Goal: Check status: Check status

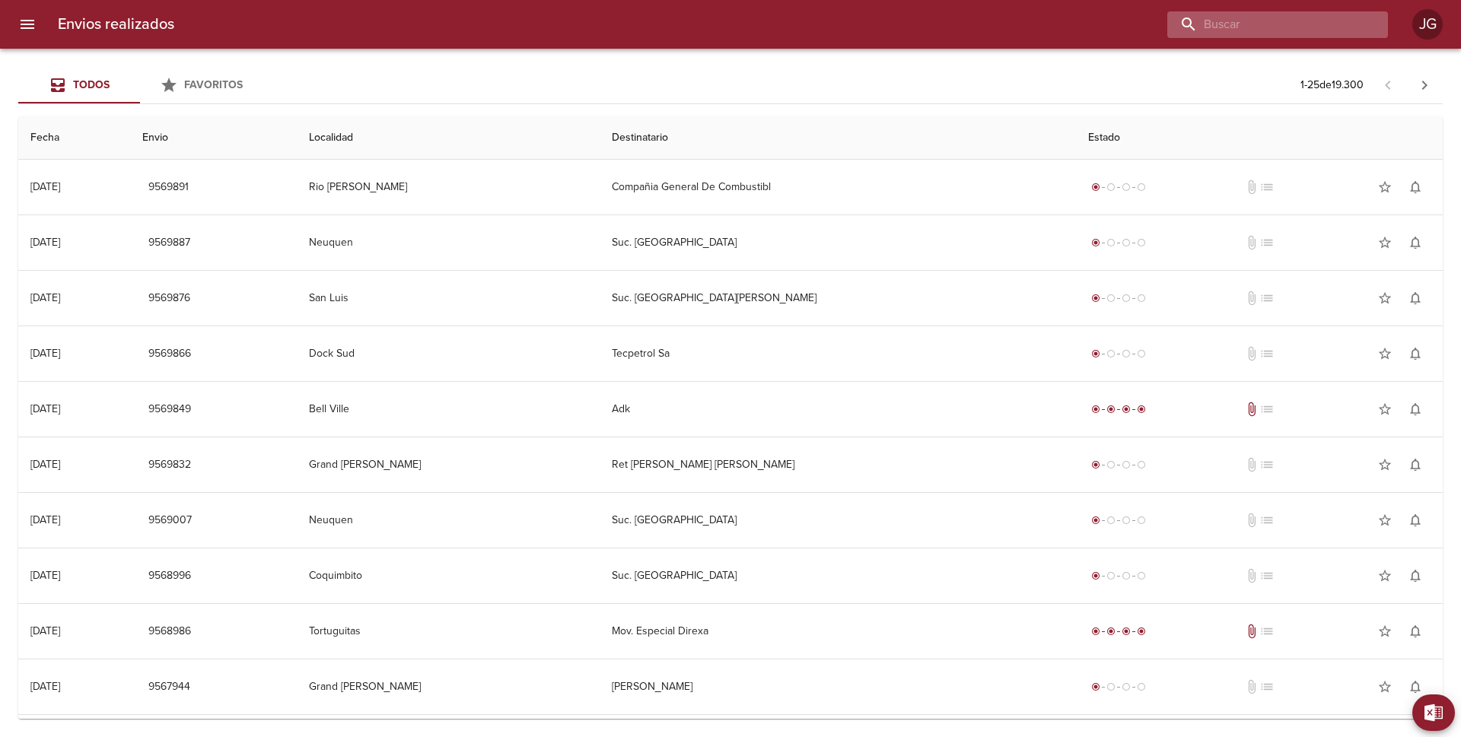
click at [1292, 24] on input "buscar" at bounding box center [1264, 24] width 195 height 27
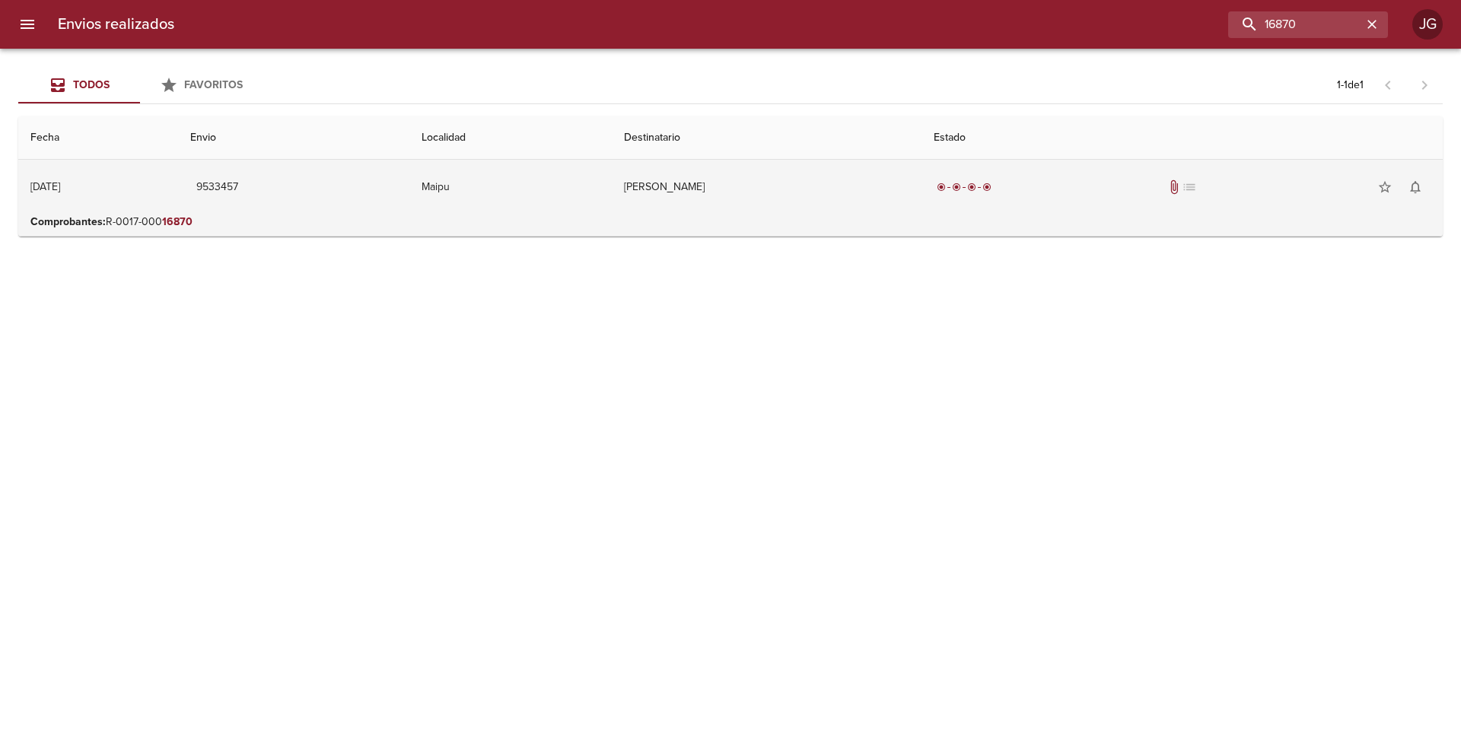
click at [329, 212] on td "9533457" at bounding box center [293, 187] width 231 height 55
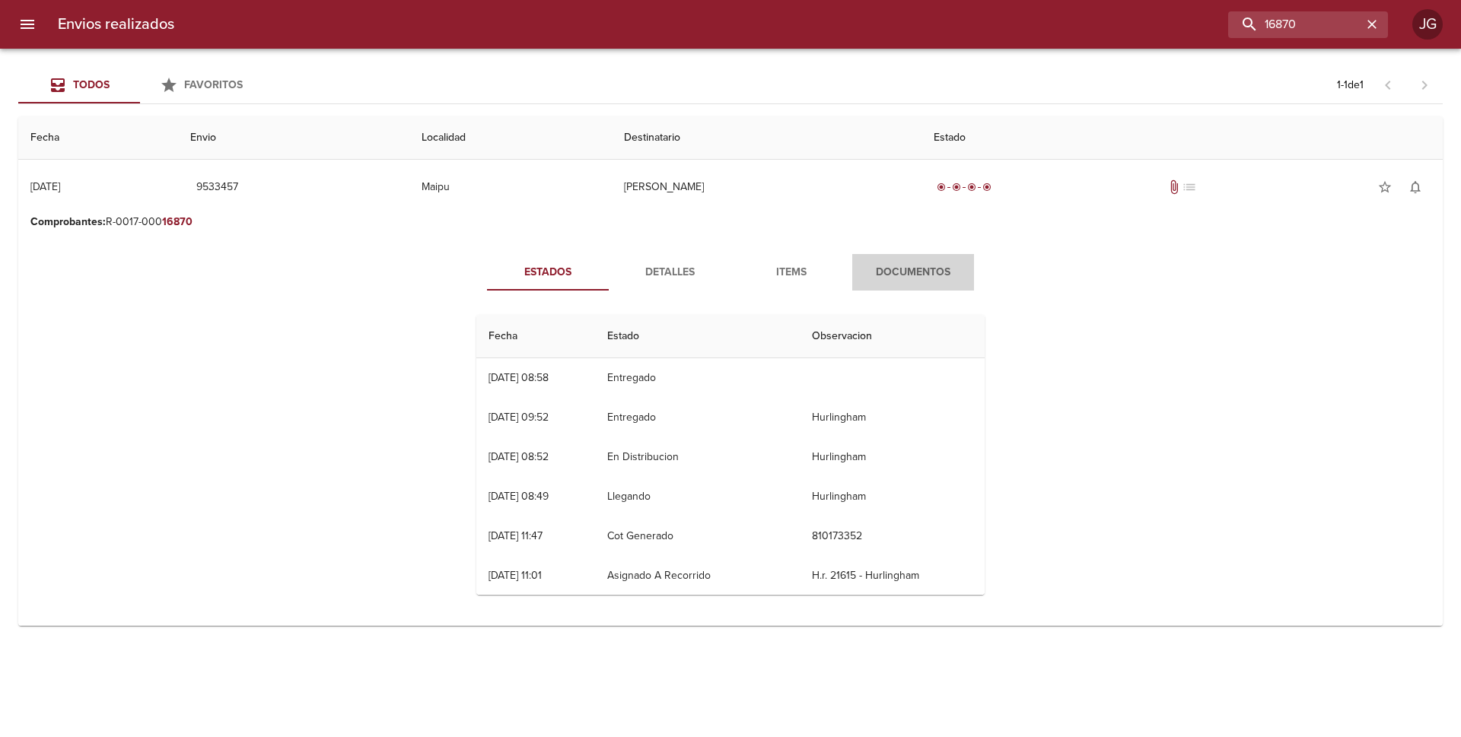
click at [913, 266] on span "Documentos" at bounding box center [912, 272] width 103 height 19
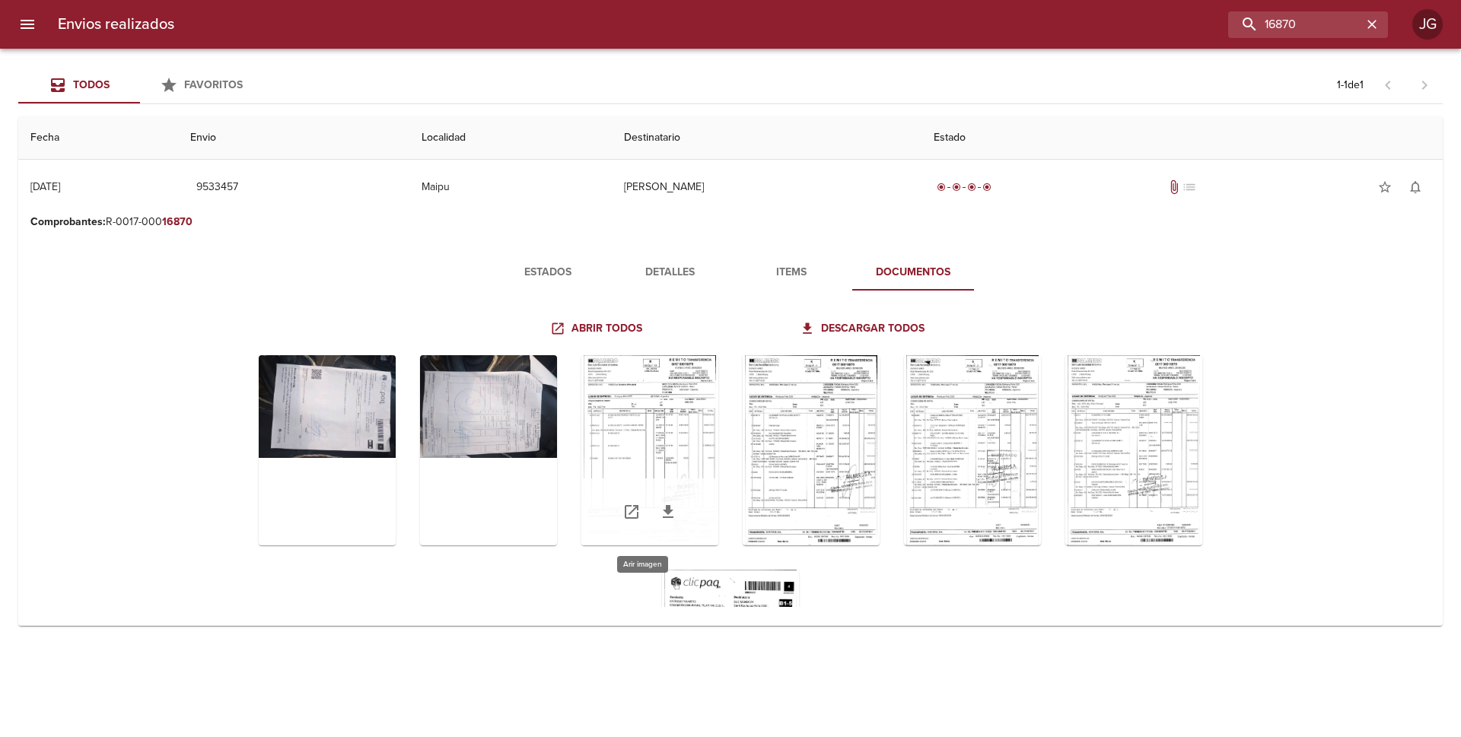
click at [664, 432] on div "Tabla de envíos del cliente" at bounding box center [649, 450] width 137 height 190
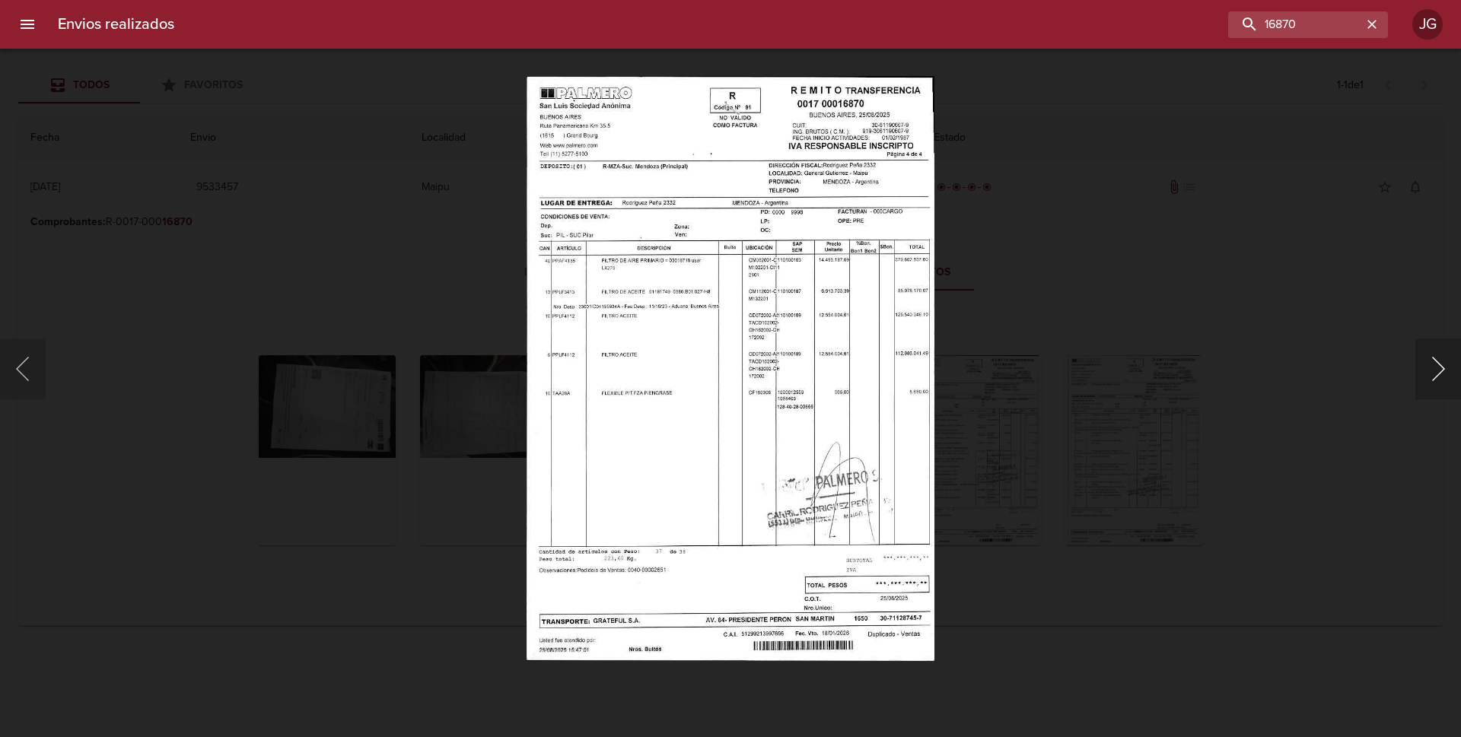
click at [1443, 370] on button "Siguiente" at bounding box center [1439, 369] width 46 height 61
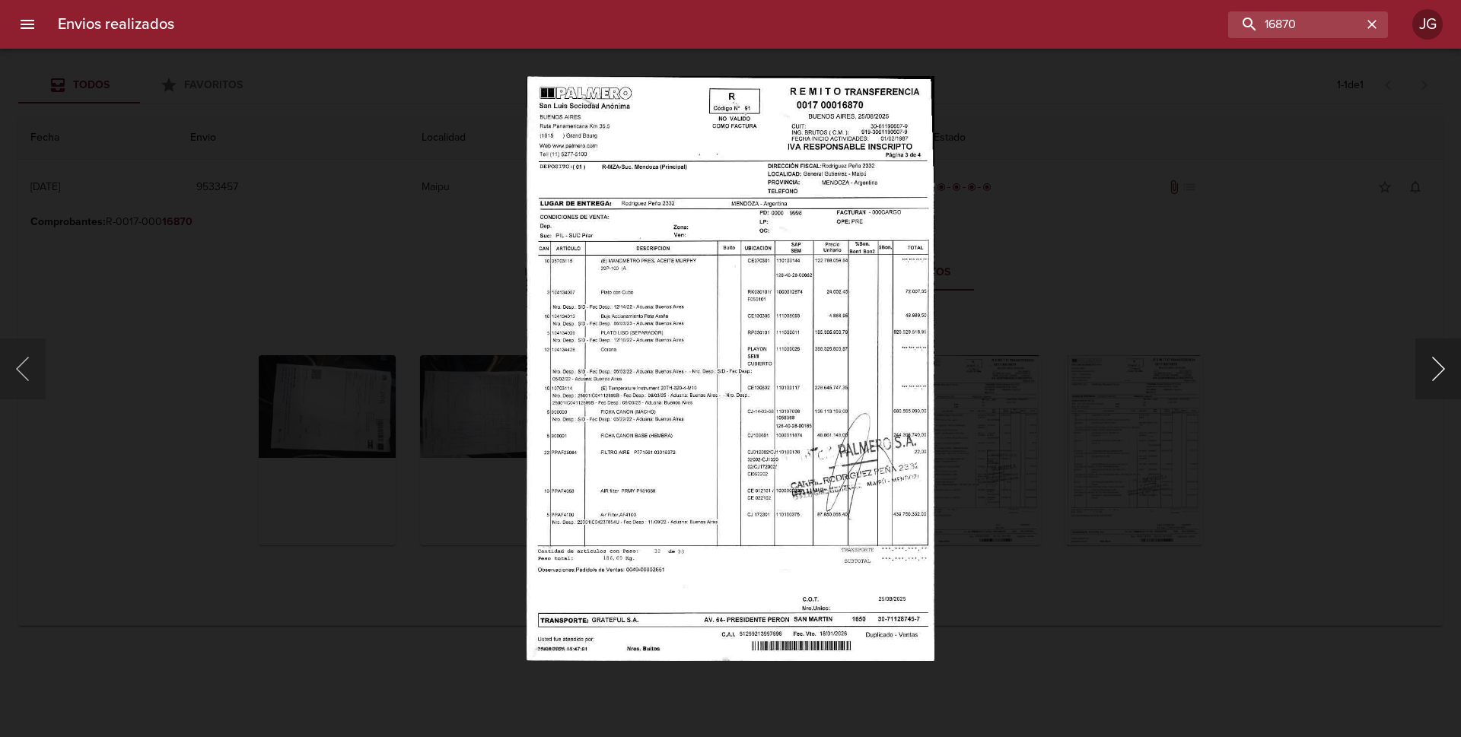
click at [1443, 370] on button "Siguiente" at bounding box center [1439, 369] width 46 height 61
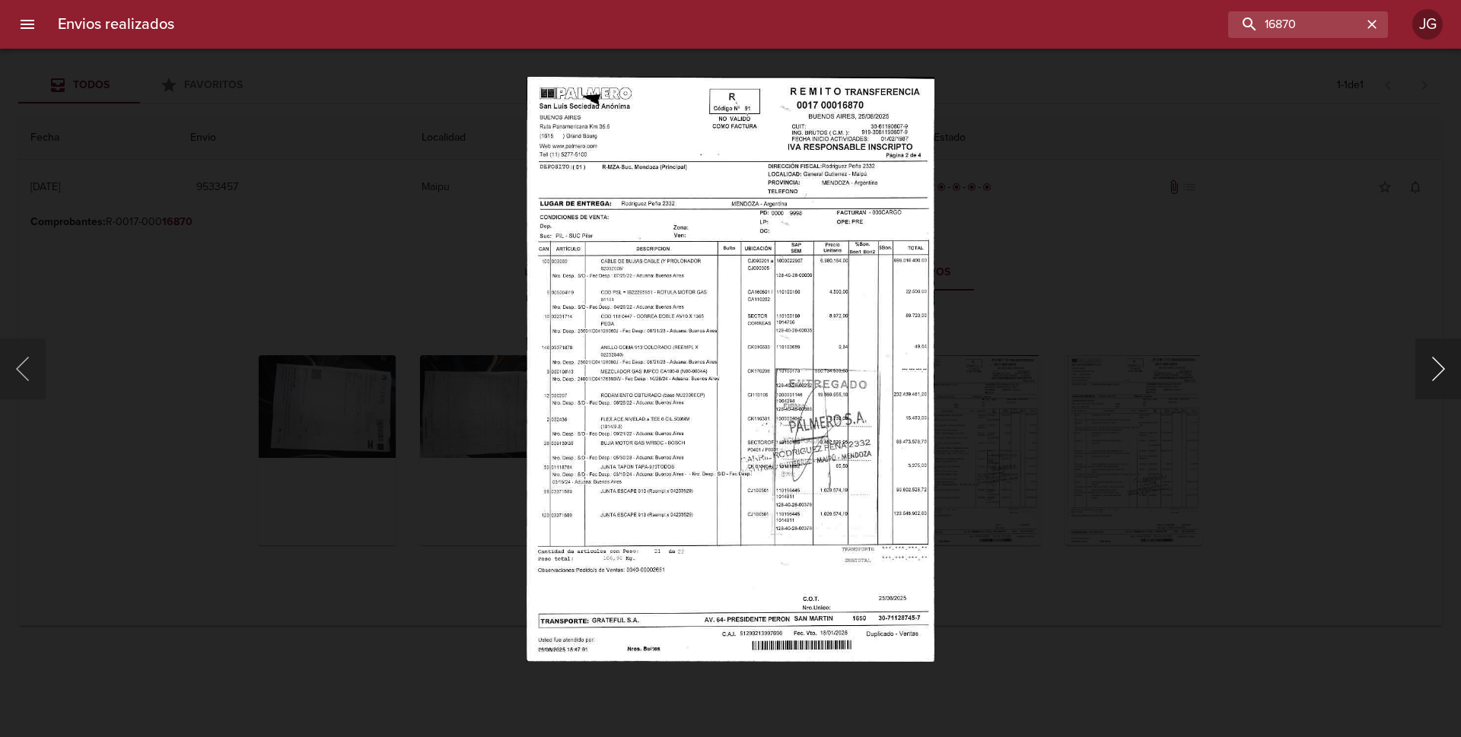
click at [1443, 370] on button "Siguiente" at bounding box center [1439, 369] width 46 height 61
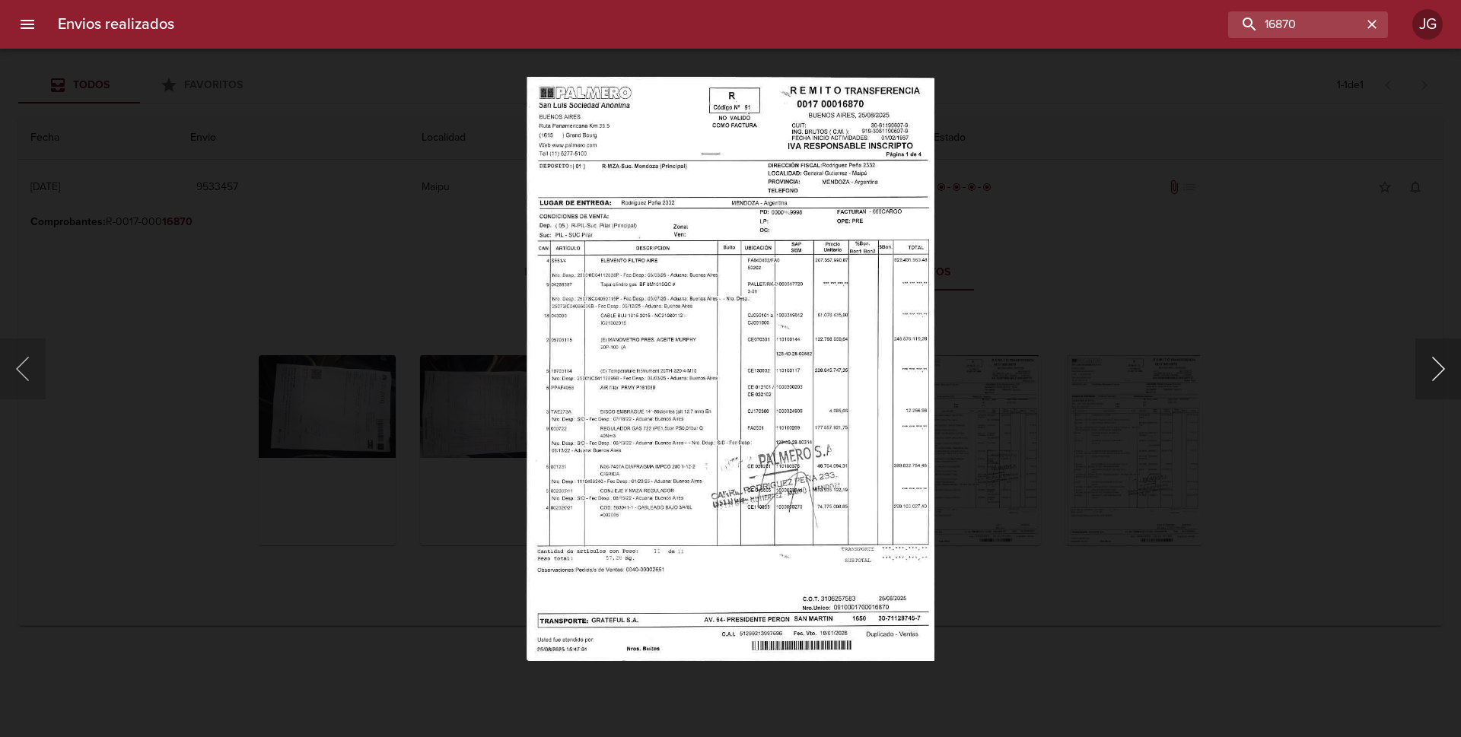
click at [1443, 370] on button "Siguiente" at bounding box center [1439, 369] width 46 height 61
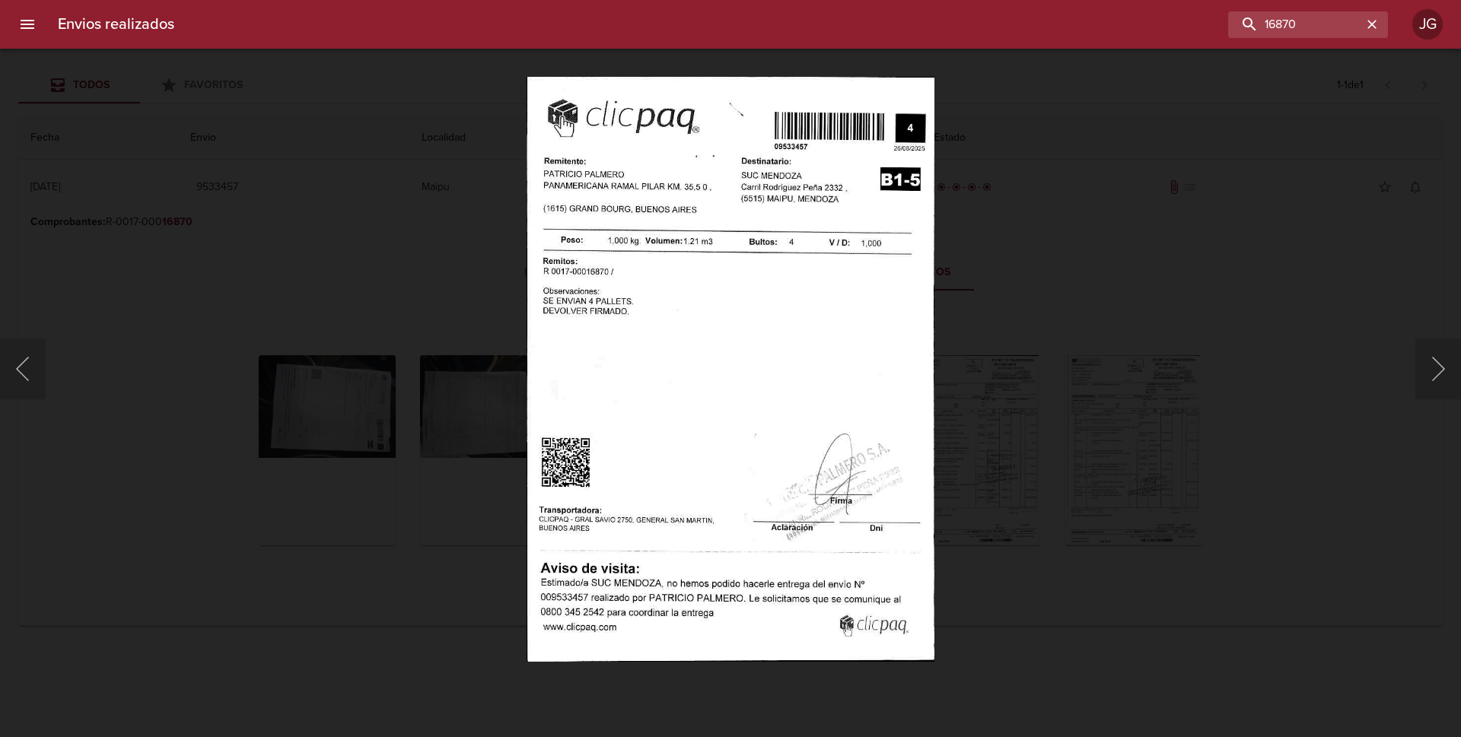
drag, startPoint x: 141, startPoint y: 174, endPoint x: 125, endPoint y: 151, distance: 27.2
click at [142, 174] on div "Lightbox" at bounding box center [730, 368] width 1461 height 737
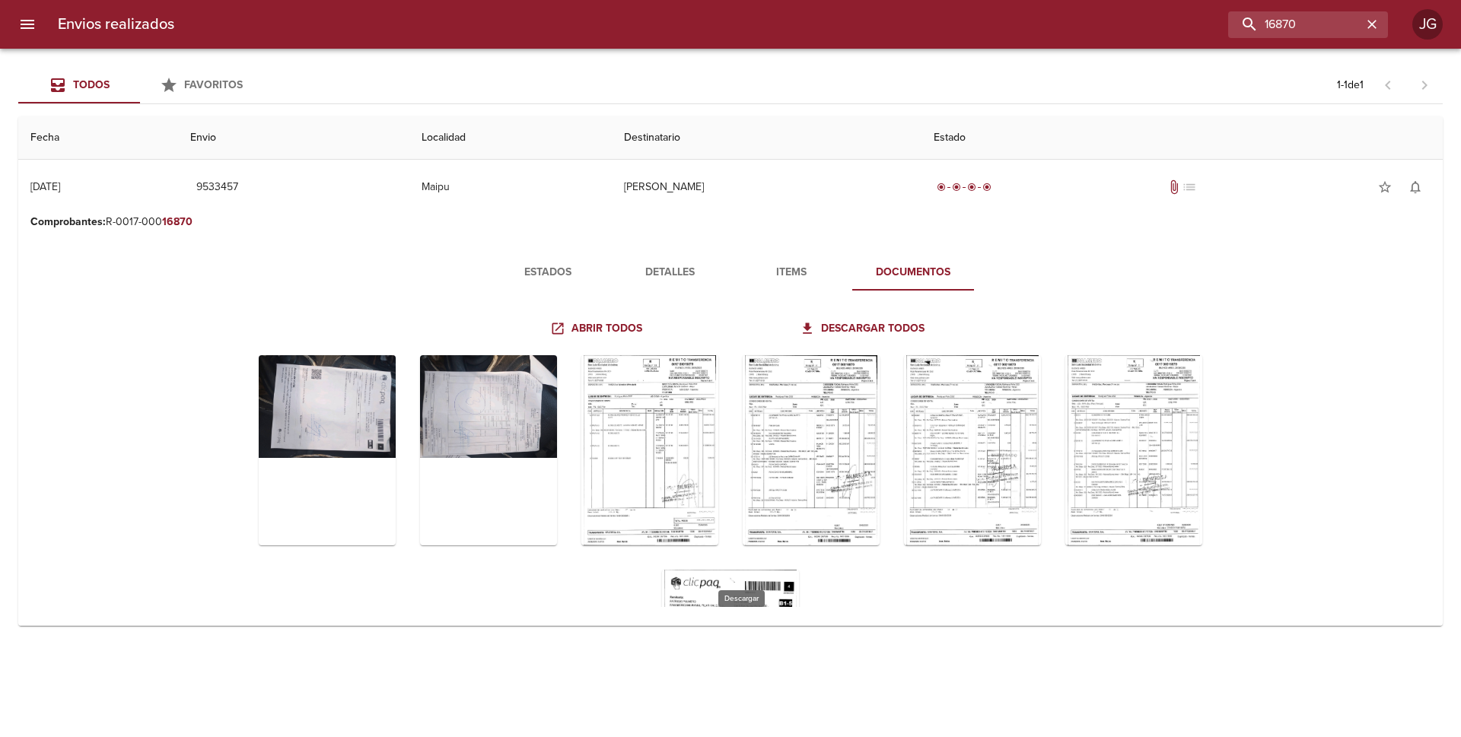
scroll to position [165, 0]
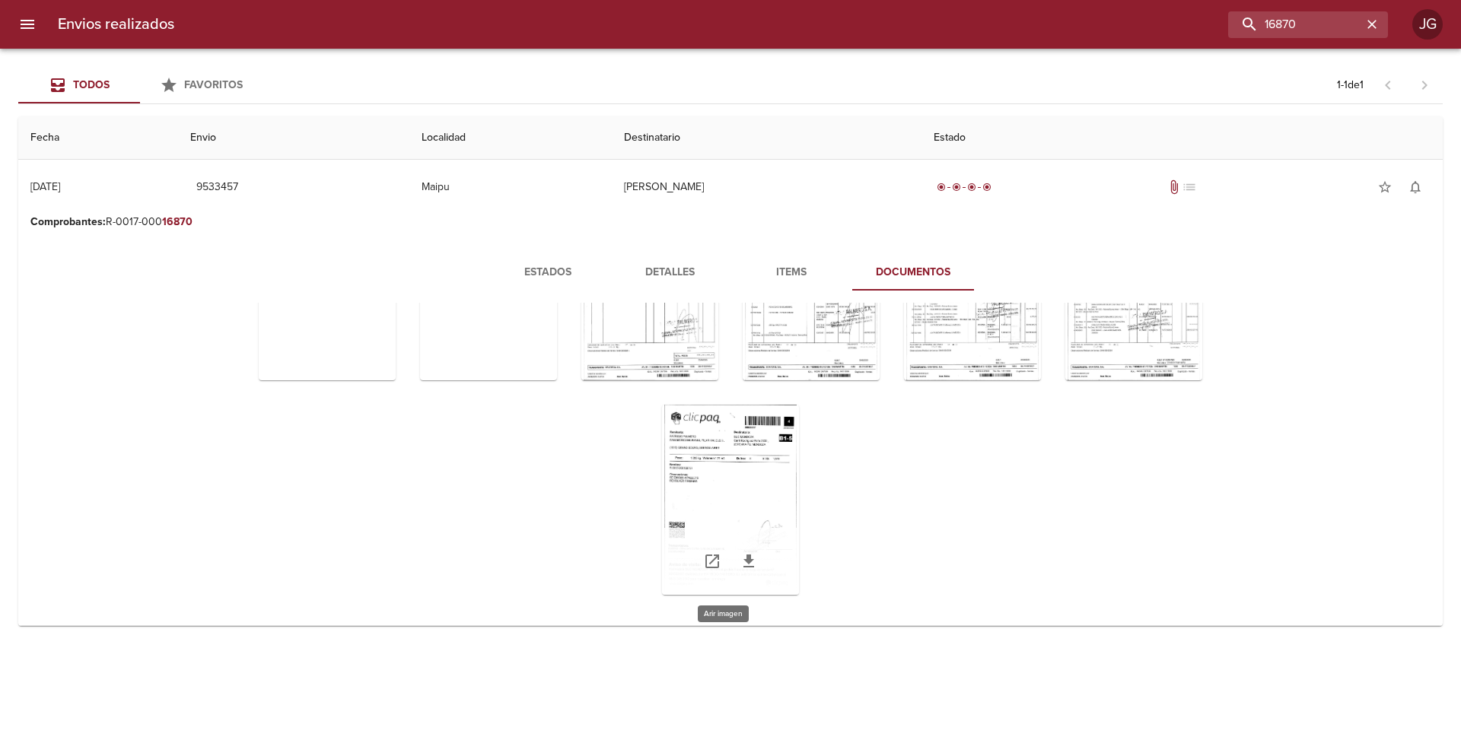
click at [736, 461] on div "Tabla de envíos del cliente" at bounding box center [730, 500] width 137 height 190
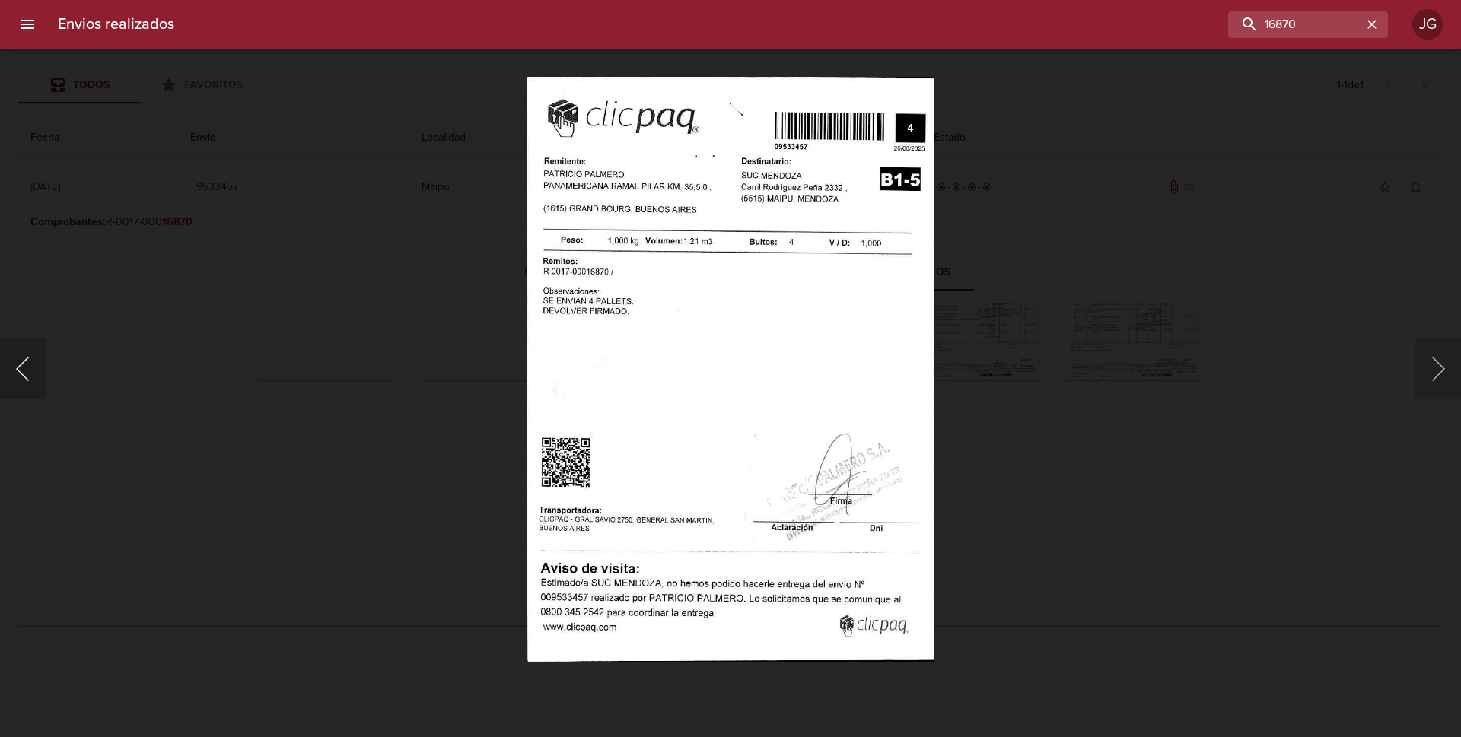
click at [30, 368] on button "Anterior" at bounding box center [23, 369] width 46 height 61
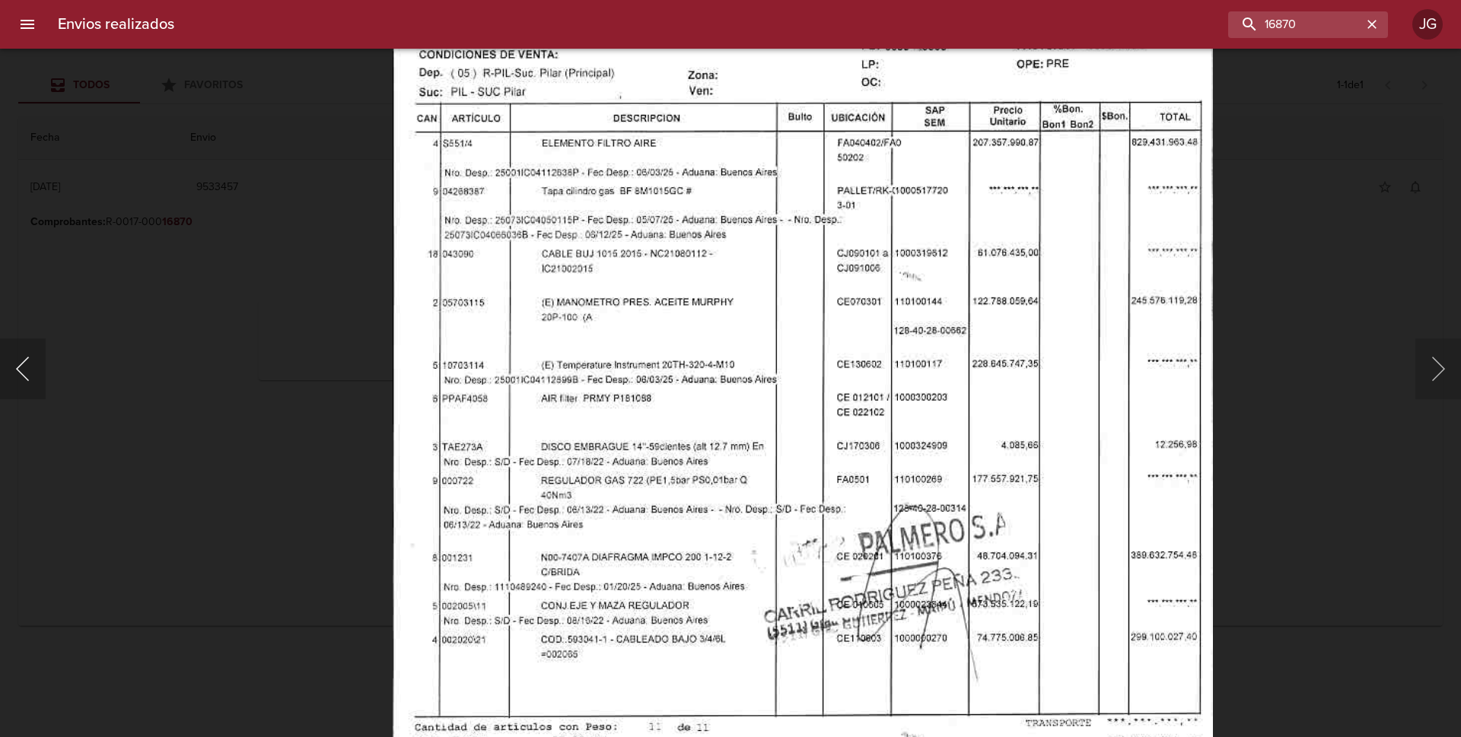
click at [18, 368] on button "Anterior" at bounding box center [23, 369] width 46 height 61
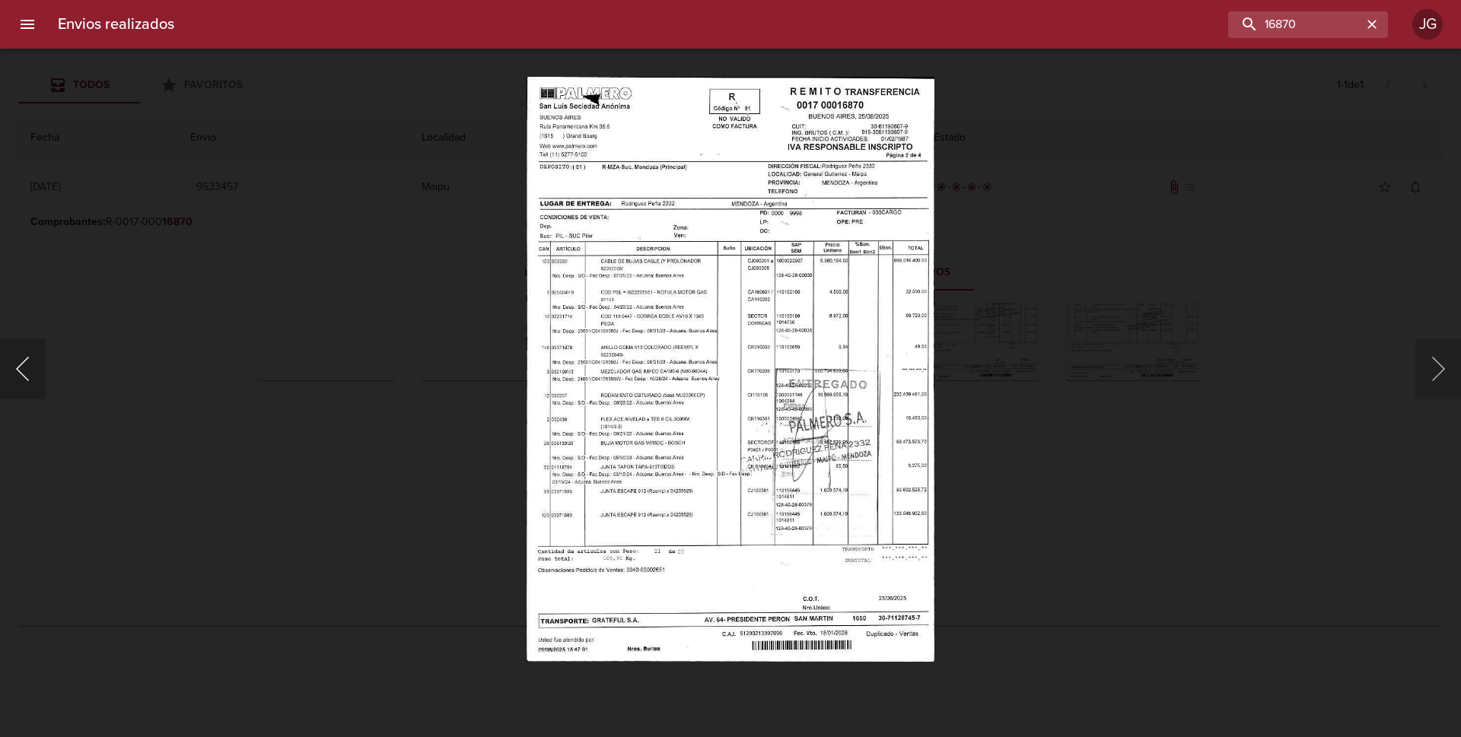
click at [18, 368] on button "Anterior" at bounding box center [23, 369] width 46 height 61
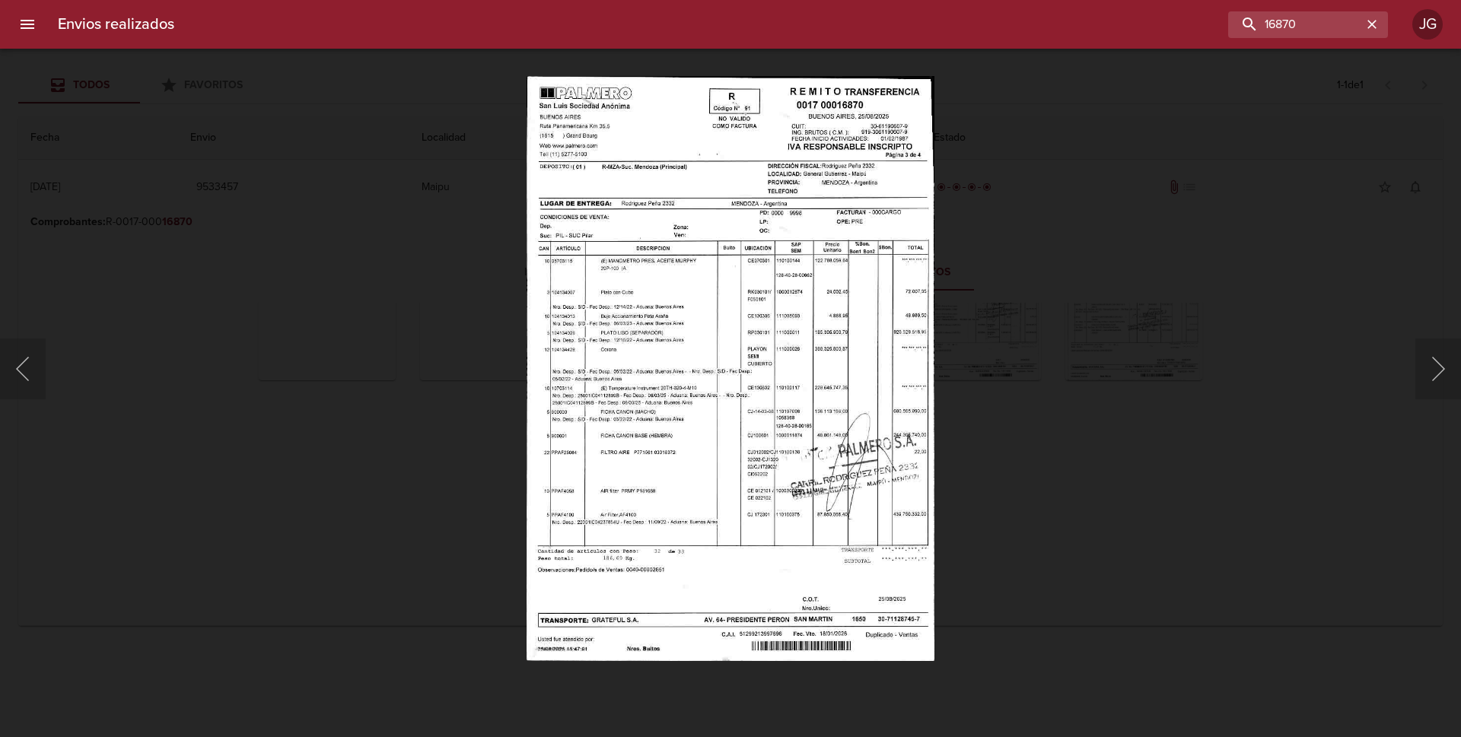
click at [81, 158] on div "Lightbox" at bounding box center [730, 368] width 1461 height 737
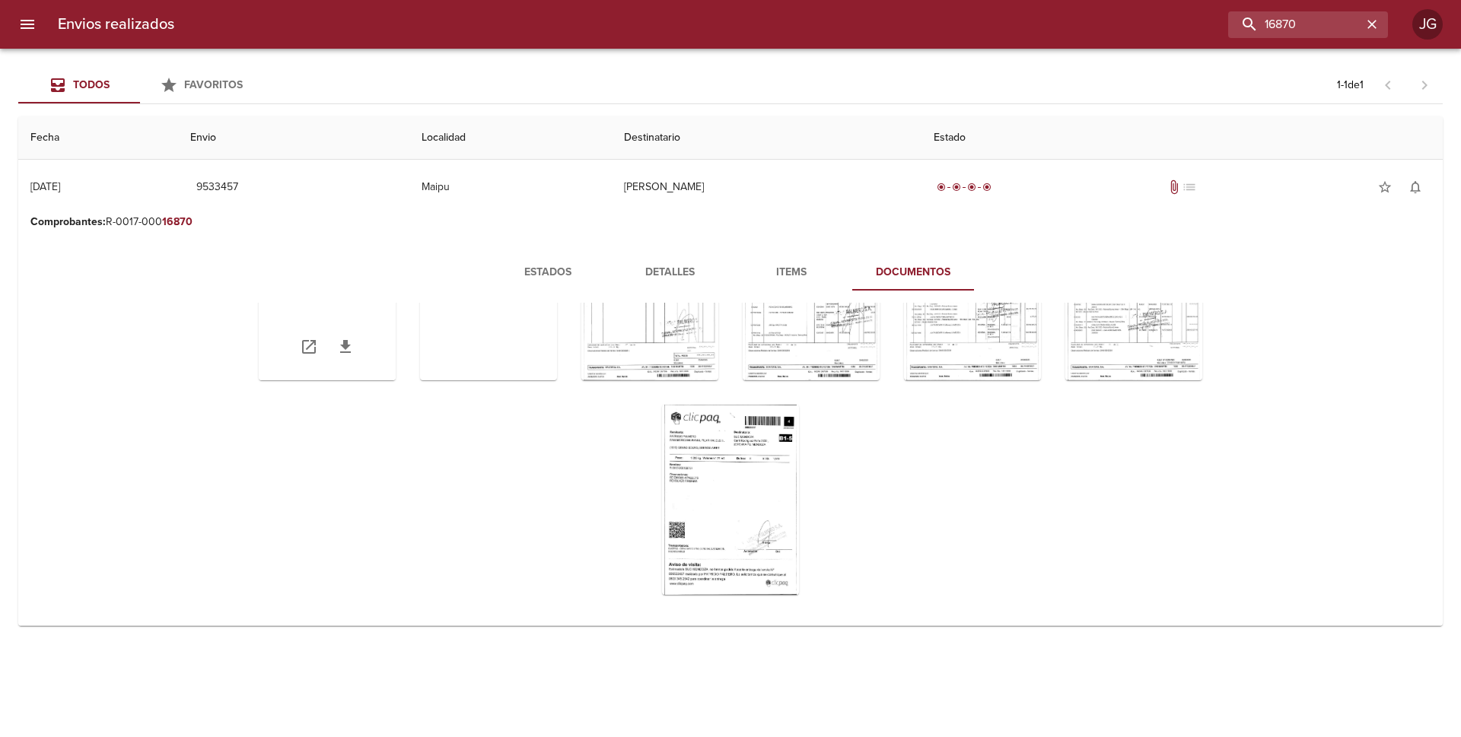
scroll to position [0, 0]
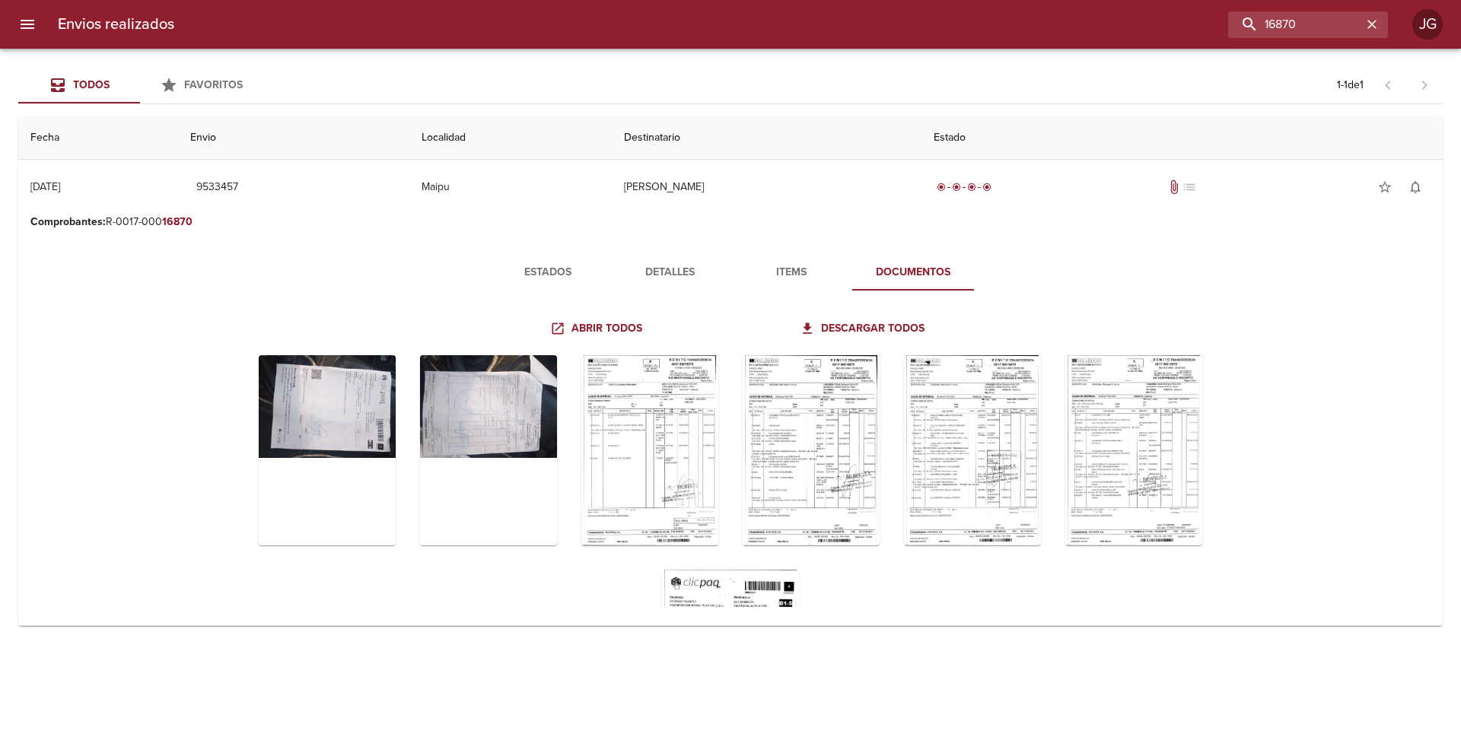
drag, startPoint x: 1319, startPoint y: 9, endPoint x: 1224, endPoint y: 2, distance: 95.4
click at [1223, 2] on div "Envios realizados 16870 JG" at bounding box center [730, 24] width 1461 height 49
drag, startPoint x: 1300, startPoint y: 18, endPoint x: 1123, endPoint y: -7, distance: 179.1
click at [1123, 0] on html "Envios realizados 16870 JG Todos Favoritos 1 - 1 de 1 Fecha Envio Localidad Des…" at bounding box center [730, 0] width 1461 height 0
type input "1456"
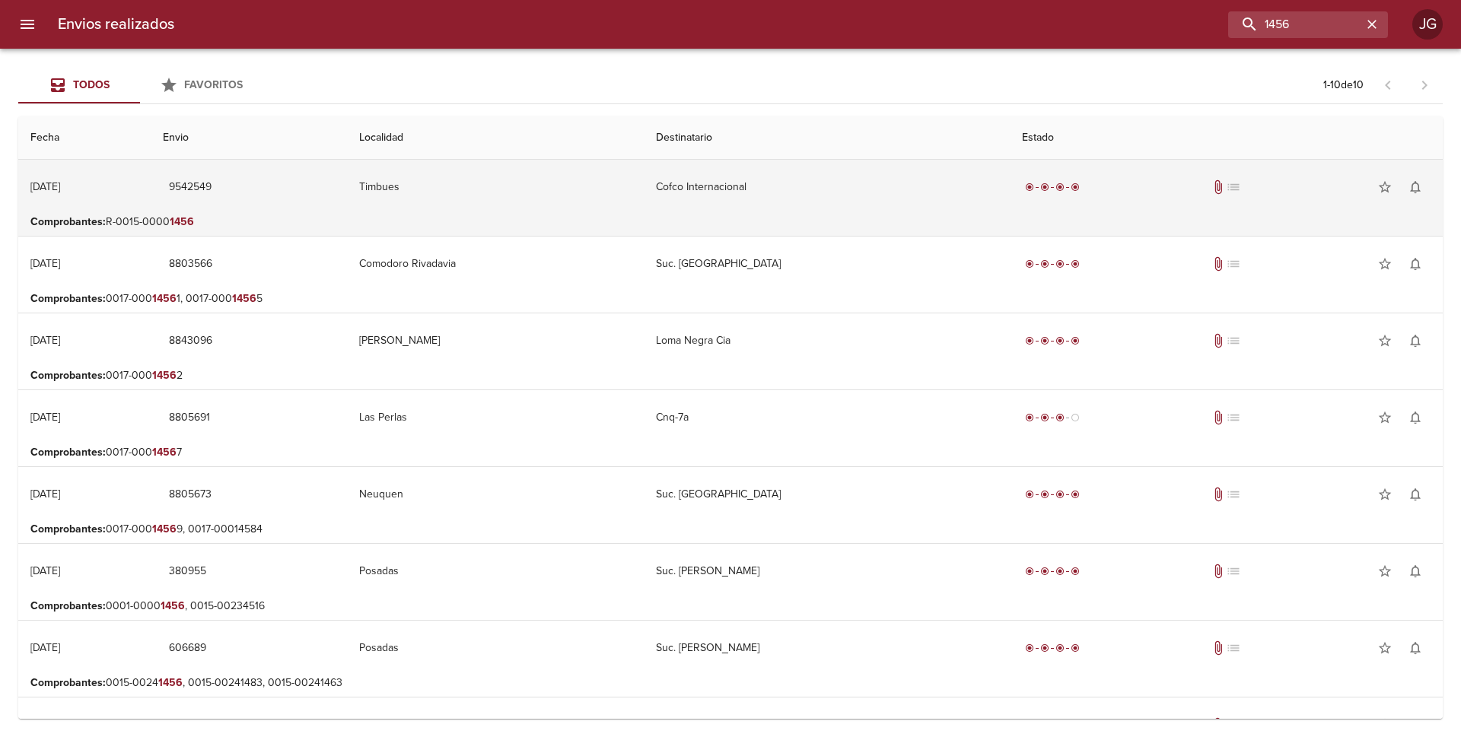
click at [429, 212] on td "Timbues" at bounding box center [495, 187] width 297 height 55
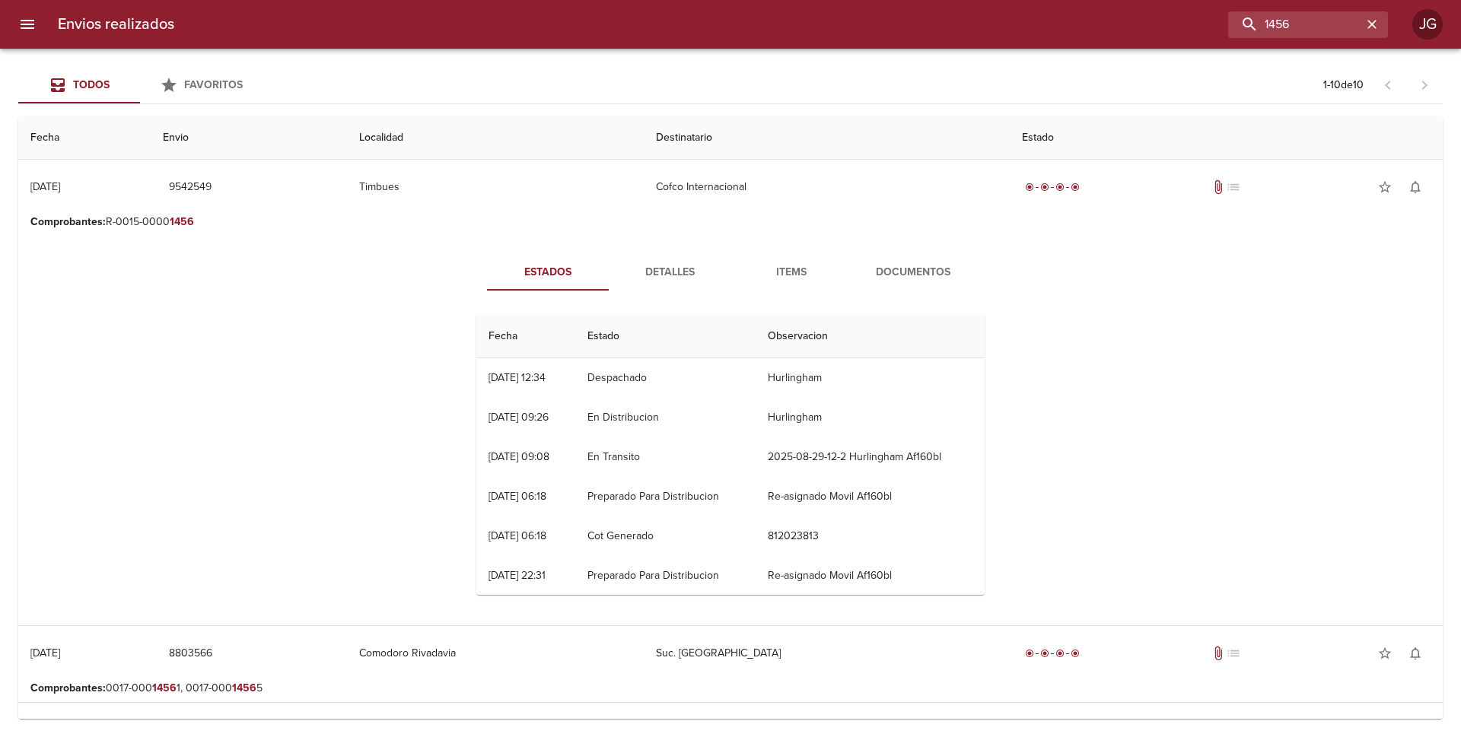
click at [893, 273] on span "Documentos" at bounding box center [912, 272] width 103 height 19
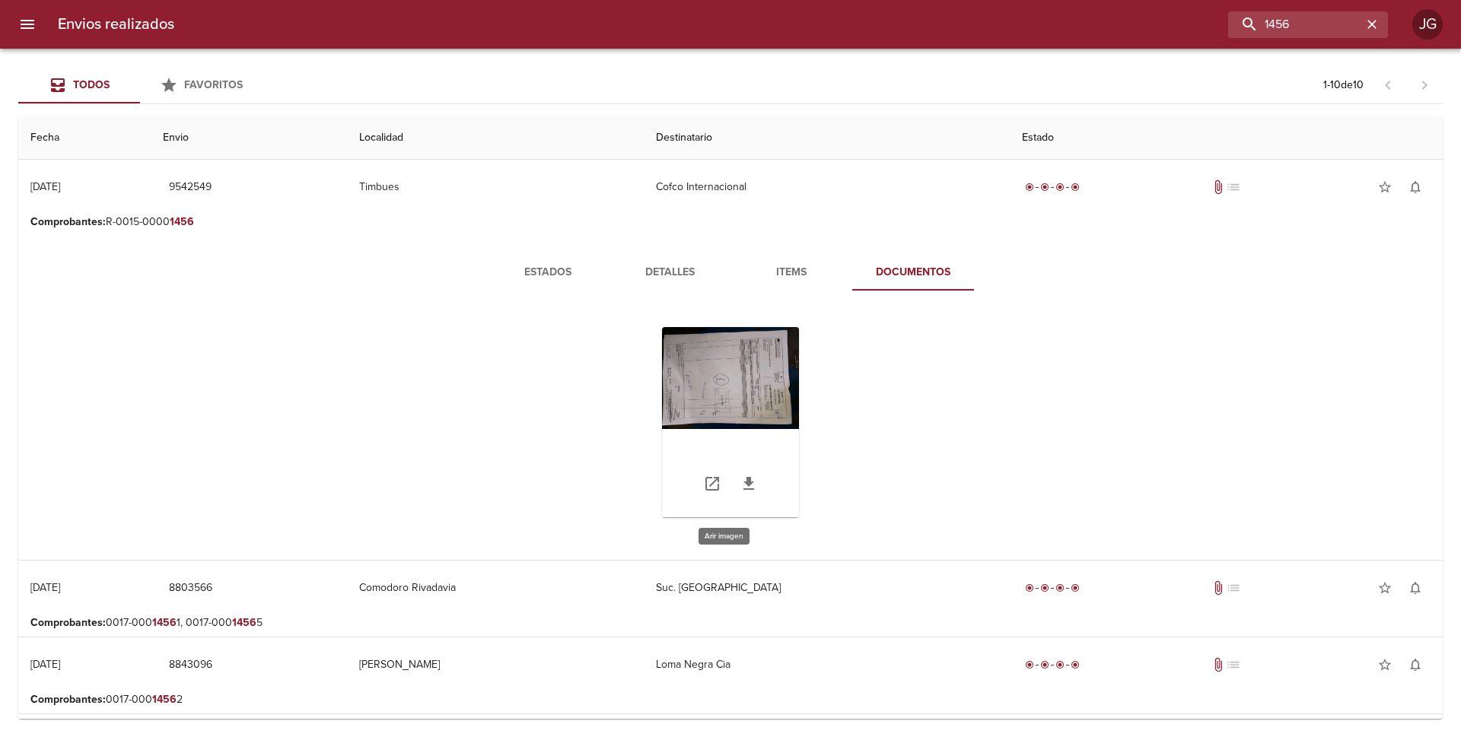
click at [719, 388] on div "Tabla de envíos del cliente" at bounding box center [730, 422] width 137 height 190
